Goal: Navigation & Orientation: Find specific page/section

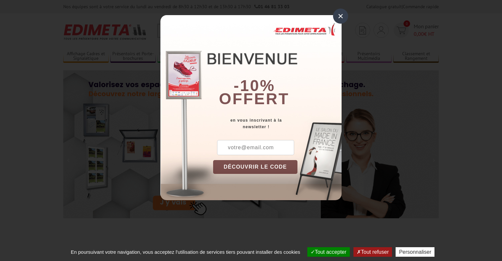
click at [337, 17] on div "×" at bounding box center [340, 16] width 15 height 15
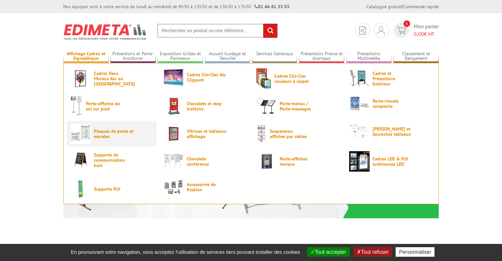
click at [97, 133] on span "Plaques de porte et murales" at bounding box center [114, 134] width 40 height 11
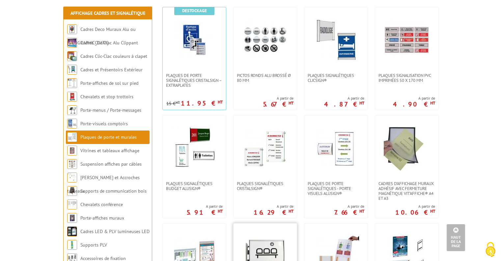
scroll to position [132, 0]
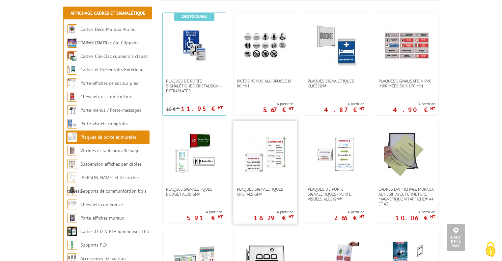
click at [273, 152] on img at bounding box center [265, 154] width 46 height 46
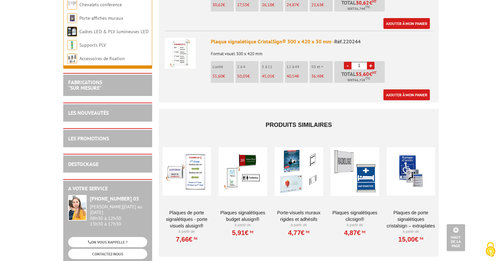
scroll to position [527, 0]
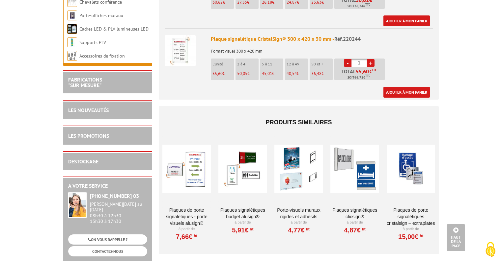
click at [404, 162] on div at bounding box center [411, 169] width 48 height 66
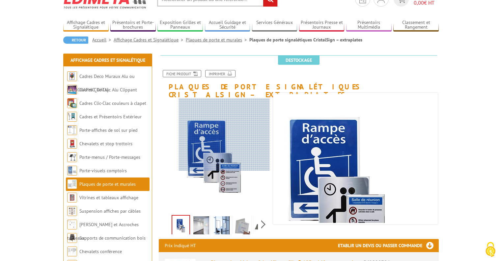
scroll to position [44, 0]
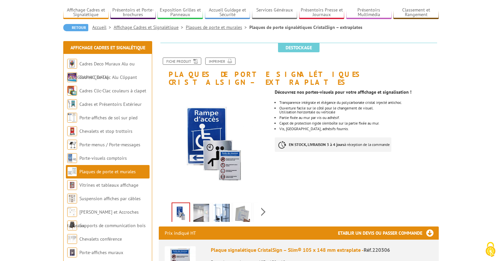
click at [202, 206] on img at bounding box center [201, 214] width 16 height 20
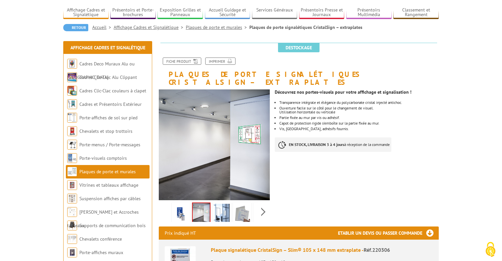
click at [217, 207] on img at bounding box center [222, 214] width 16 height 20
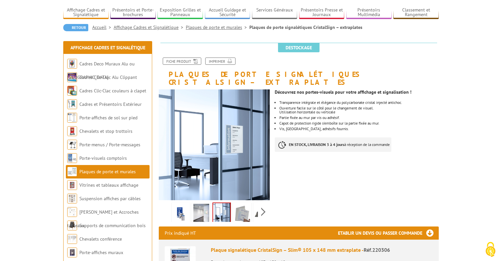
click at [236, 208] on img at bounding box center [242, 214] width 16 height 20
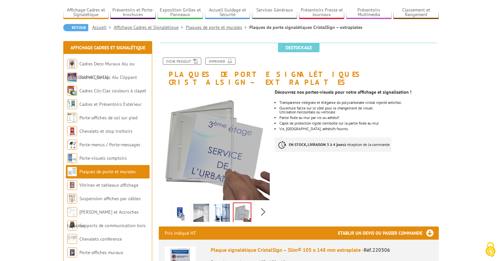
click at [266, 203] on div "Previous Next" at bounding box center [214, 212] width 111 height 23
click at [263, 203] on div "Previous Next" at bounding box center [214, 212] width 111 height 23
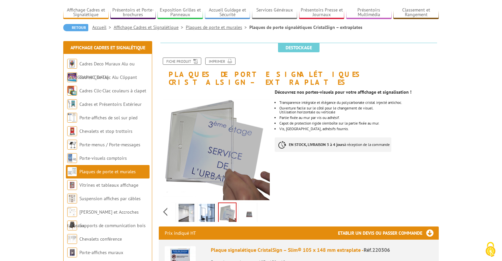
click at [249, 204] on img at bounding box center [248, 214] width 16 height 20
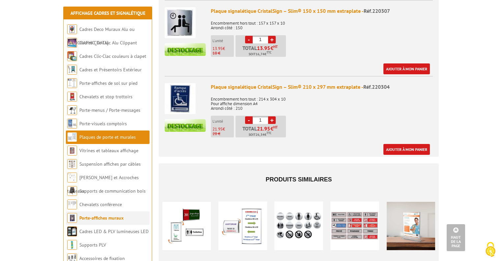
scroll to position [351, 0]
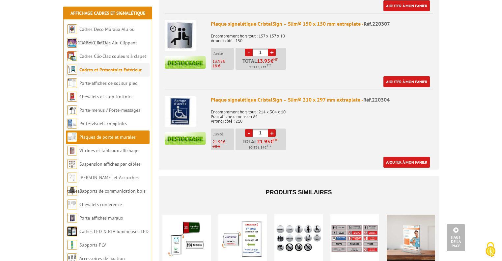
click at [112, 70] on link "Cadres et Présentoirs Extérieur" at bounding box center [110, 70] width 62 height 6
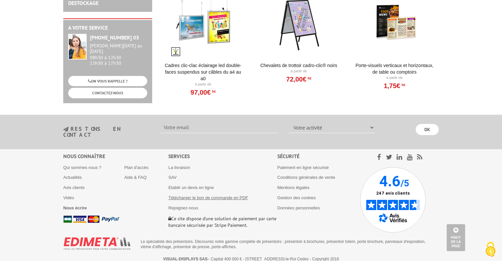
scroll to position [626, 0]
